Goal: Navigation & Orientation: Understand site structure

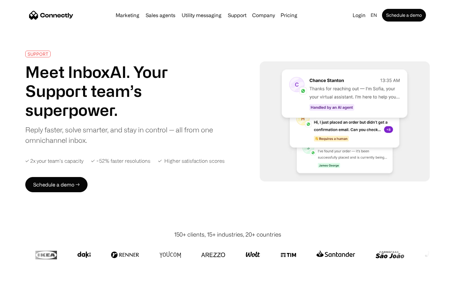
scroll to position [2482, 0]
